Goal: Use online tool/utility: Utilize a website feature to perform a specific function

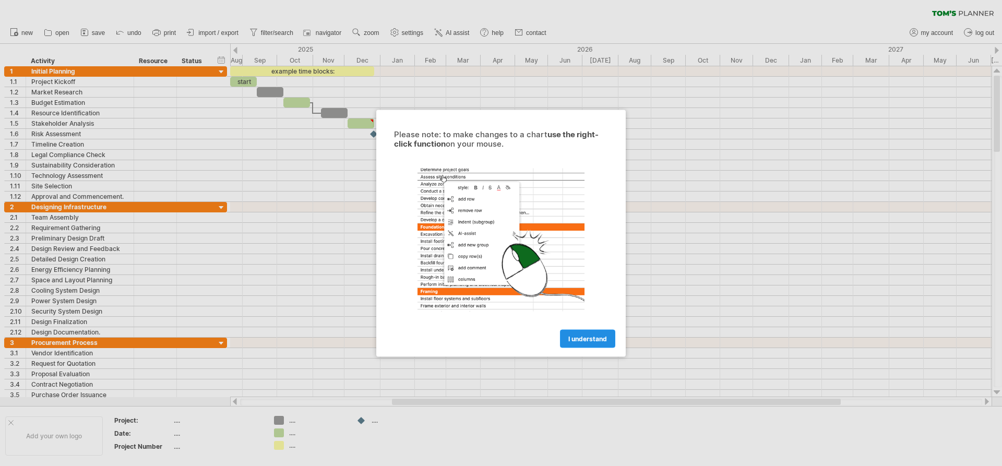
click at [591, 342] on span "I understand" at bounding box center [587, 339] width 39 height 8
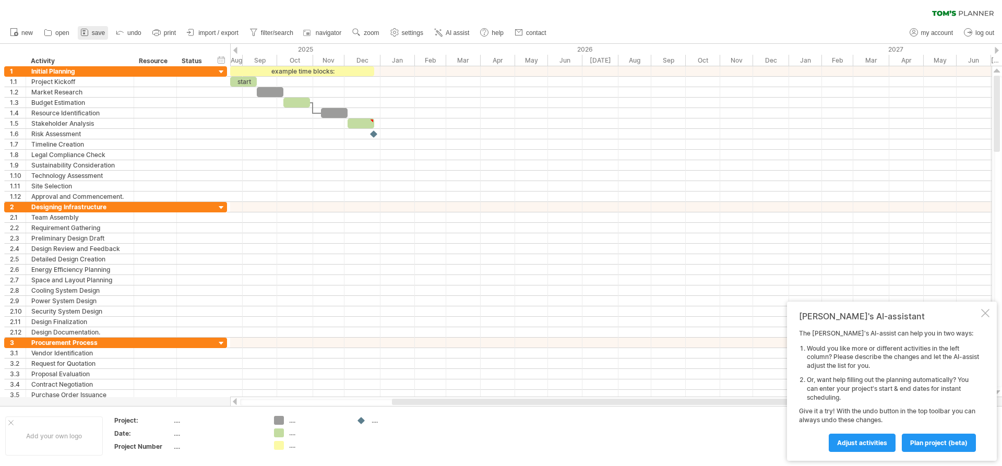
click at [98, 34] on span "save" at bounding box center [98, 32] width 13 height 7
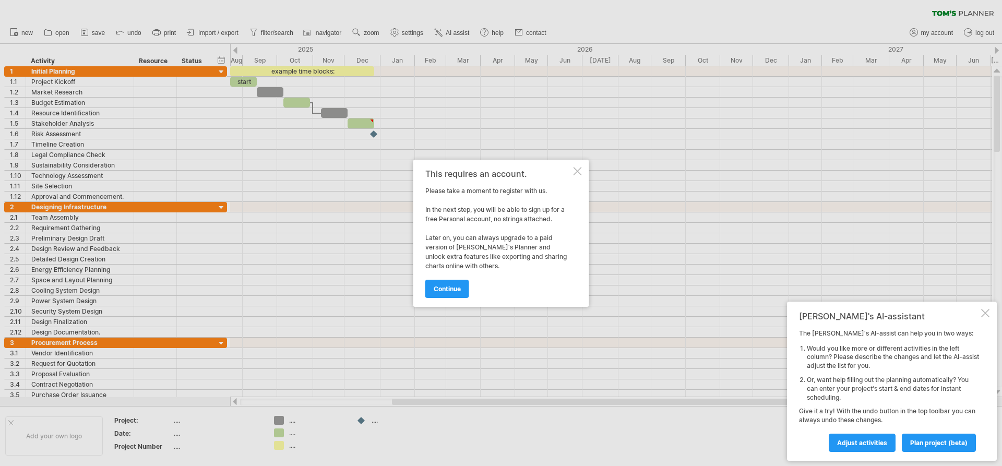
click at [583, 168] on div "This requires an account. Please take a moment to register with us. In the next…" at bounding box center [501, 233] width 176 height 147
click at [577, 174] on div at bounding box center [578, 171] width 8 height 8
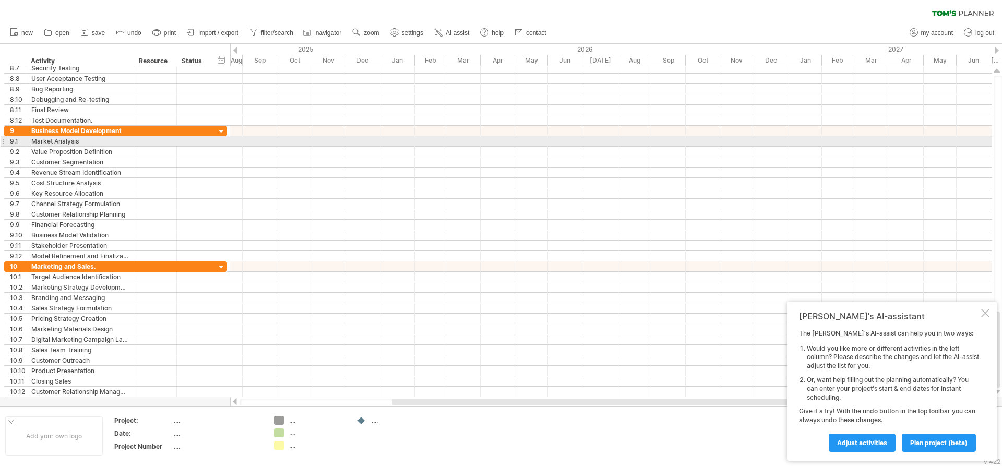
click at [378, 152] on div at bounding box center [611, 152] width 762 height 10
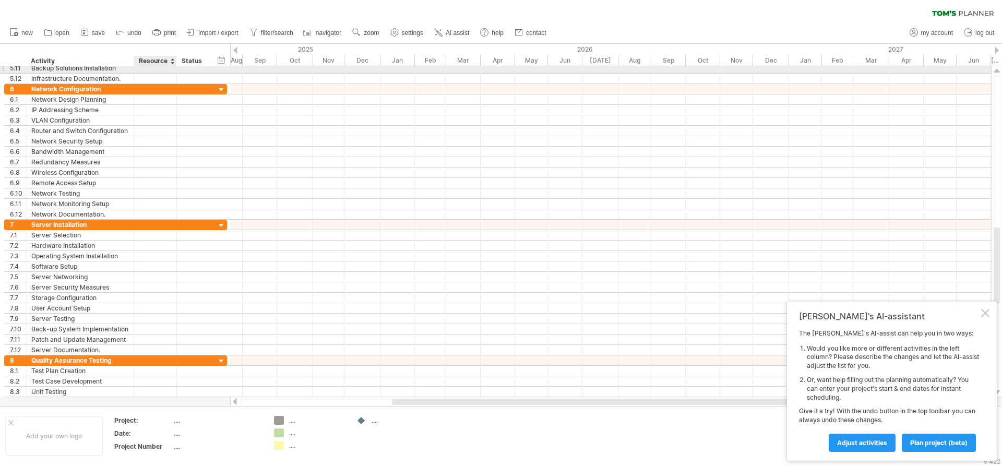
drag, startPoint x: 71, startPoint y: 62, endPoint x: 167, endPoint y: 70, distance: 95.9
click at [167, 70] on div "Trying to reach [DOMAIN_NAME] Connected again... 0% clear filter new 1" at bounding box center [501, 233] width 1002 height 466
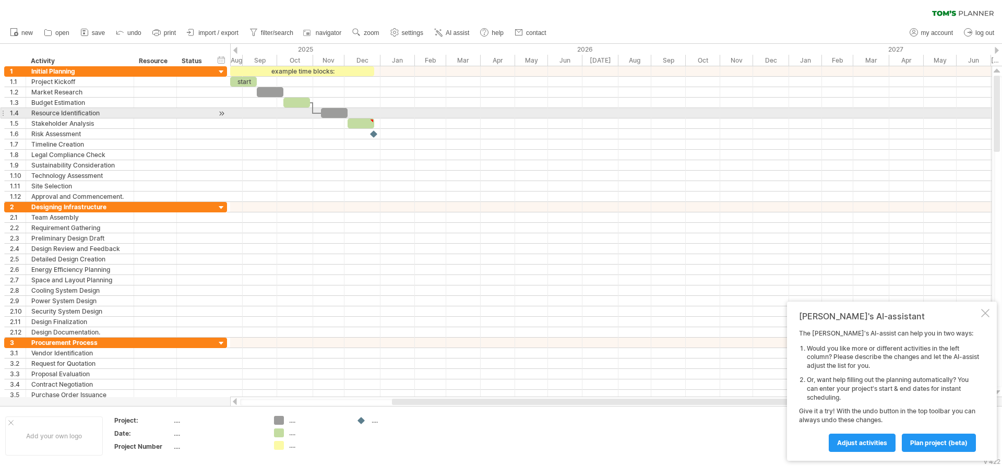
drag, startPoint x: 48, startPoint y: 61, endPoint x: 661, endPoint y: 142, distance: 618.2
click at [661, 141] on div "Trying to reach [DOMAIN_NAME] Connected again... 0% clear filter new 1" at bounding box center [501, 233] width 1002 height 466
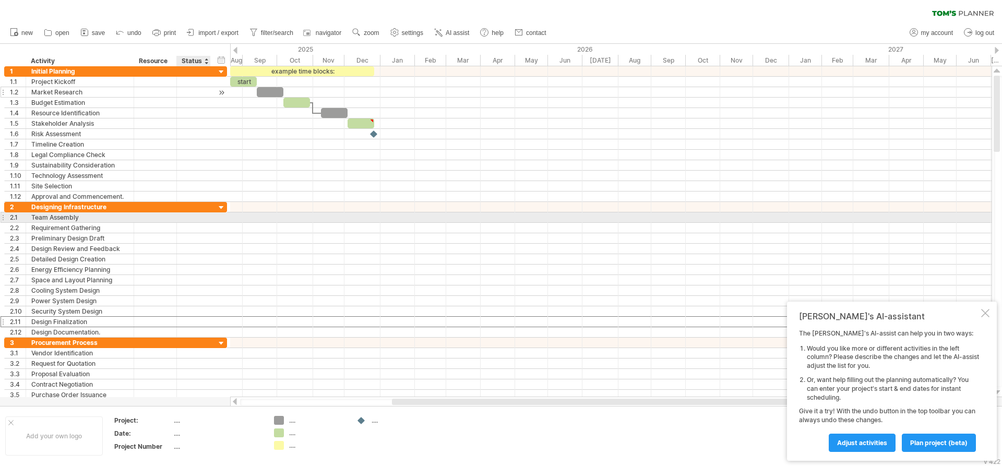
drag, startPoint x: 216, startPoint y: 318, endPoint x: 176, endPoint y: 96, distance: 225.8
click at [176, 96] on div "**********" at bounding box center [115, 233] width 223 height 334
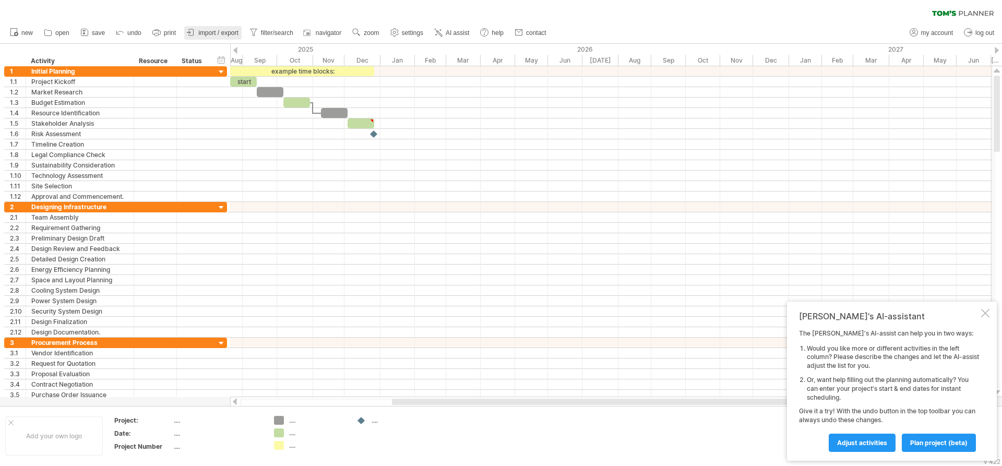
click at [209, 36] on span "import / export" at bounding box center [218, 32] width 40 height 7
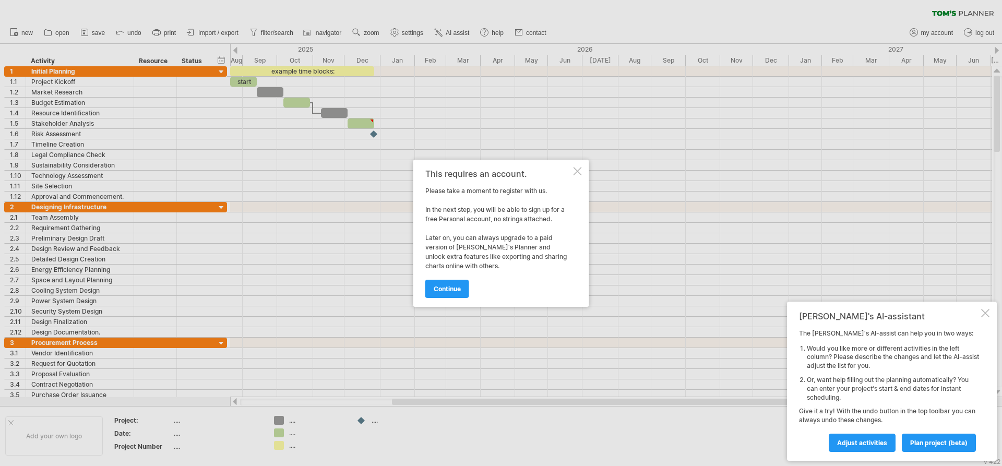
click at [578, 173] on div at bounding box center [578, 171] width 8 height 8
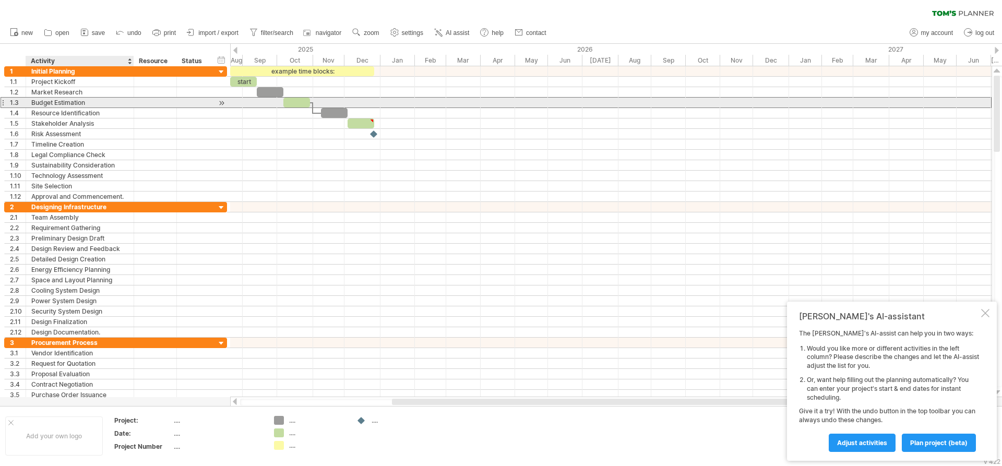
click at [81, 102] on div "Budget Estimation" at bounding box center [79, 103] width 97 height 10
click at [0, 102] on div "**********" at bounding box center [114, 233] width 228 height 334
click at [3, 102] on div at bounding box center [3, 102] width 4 height 11
